Goal: Navigation & Orientation: Understand site structure

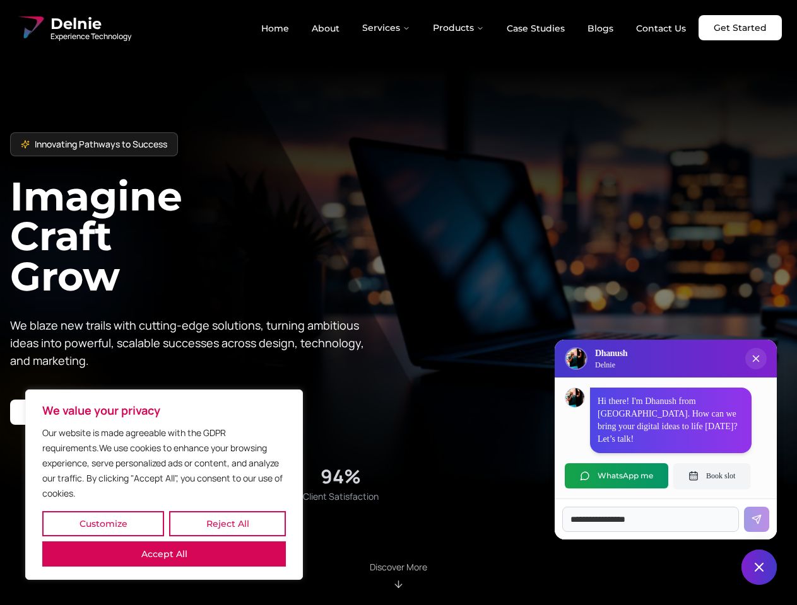
click at [103, 524] on button "Customize" at bounding box center [103, 524] width 122 height 25
click at [0, 0] on div at bounding box center [0, 0] width 0 height 0
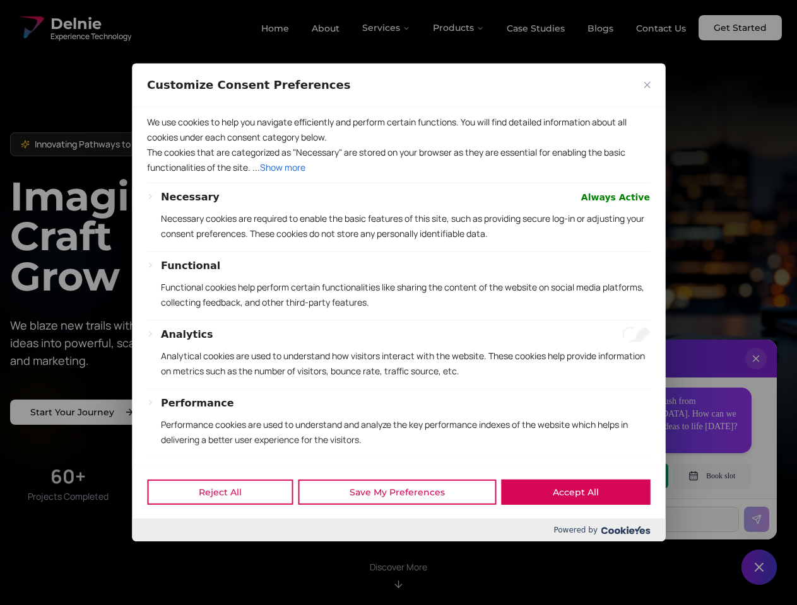
click at [164, 458] on div "Performance Performance cookies are used to understand and analyze the key perf…" at bounding box center [405, 427] width 489 height 62
click at [398, 303] on div "We use cookies to help you navigate efficiently and perform certain functions. …" at bounding box center [398, 286] width 533 height 358
click at [387, 28] on div at bounding box center [398, 302] width 797 height 605
click at [459, 28] on div at bounding box center [398, 302] width 797 height 605
click at [756, 371] on div at bounding box center [398, 302] width 797 height 605
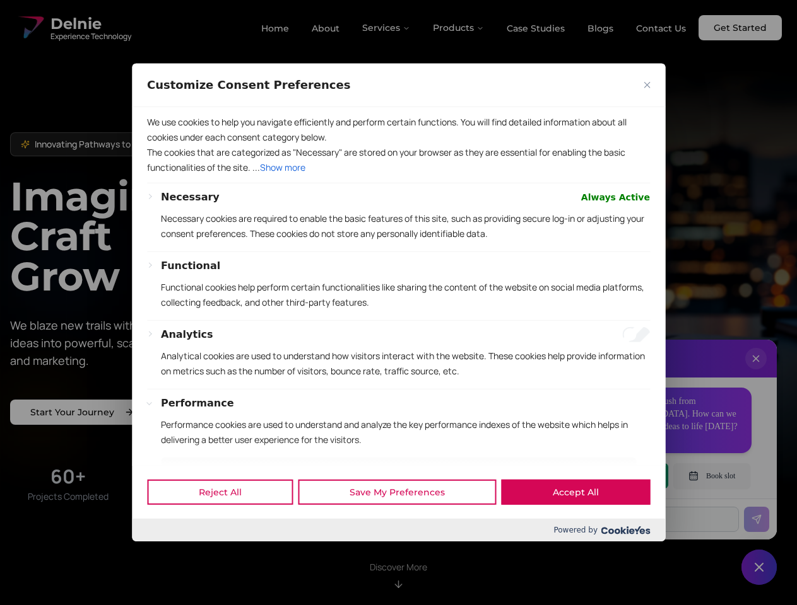
click at [616, 476] on div "Reject All Save My Preferences Accept All" at bounding box center [398, 492] width 533 height 54
click at [711, 476] on div at bounding box center [398, 302] width 797 height 605
click at [759, 568] on div at bounding box center [398, 302] width 797 height 605
